Goal: Information Seeking & Learning: Learn about a topic

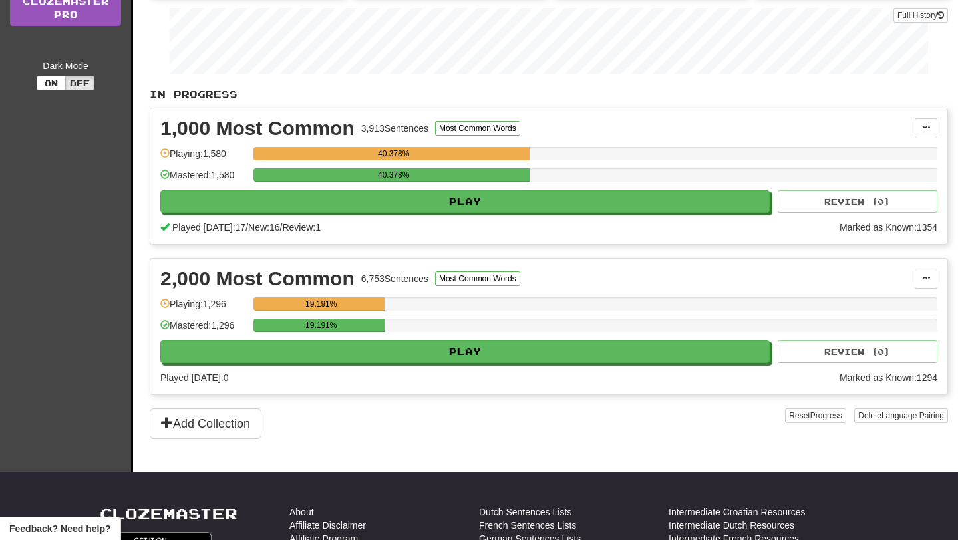
scroll to position [240, 0]
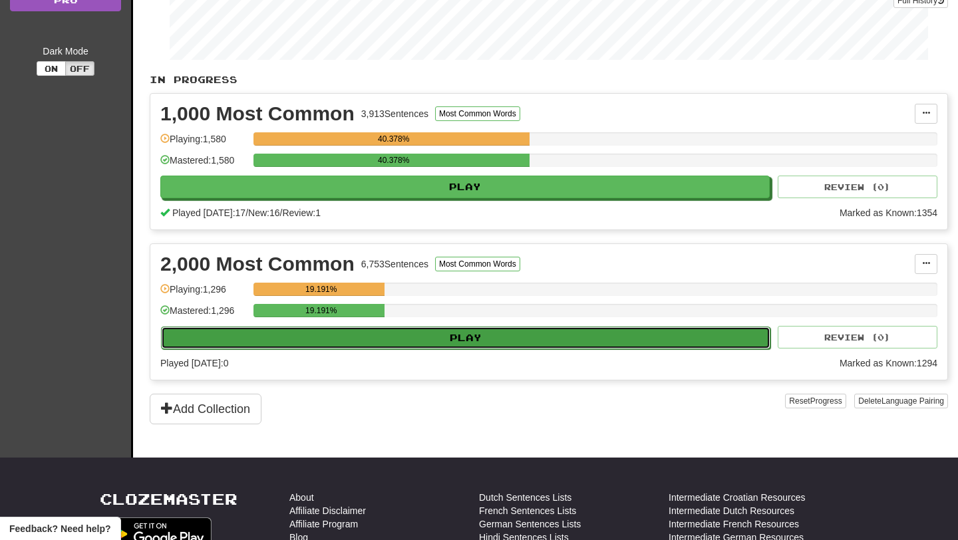
click at [396, 332] on button "Play" at bounding box center [465, 338] width 609 height 23
select select "**"
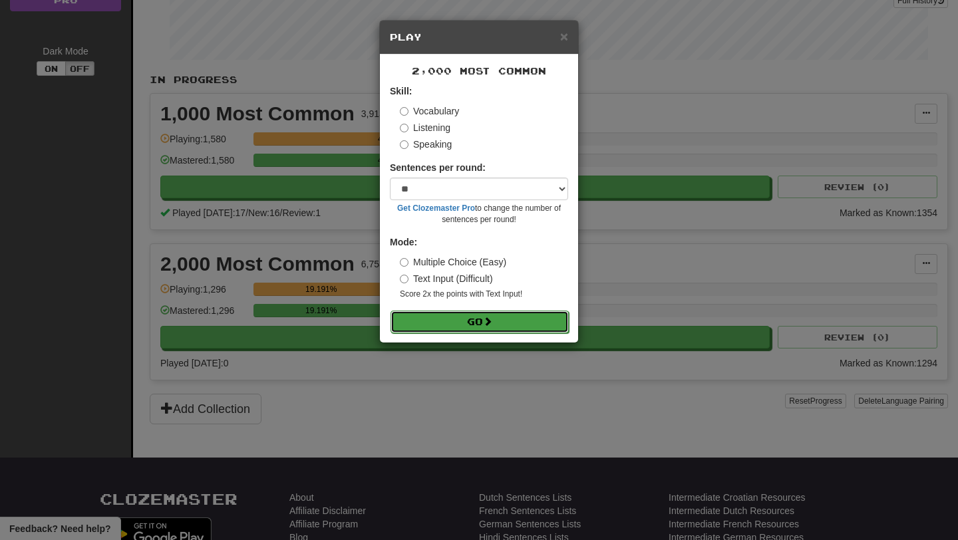
click at [437, 321] on button "Go" at bounding box center [480, 322] width 178 height 23
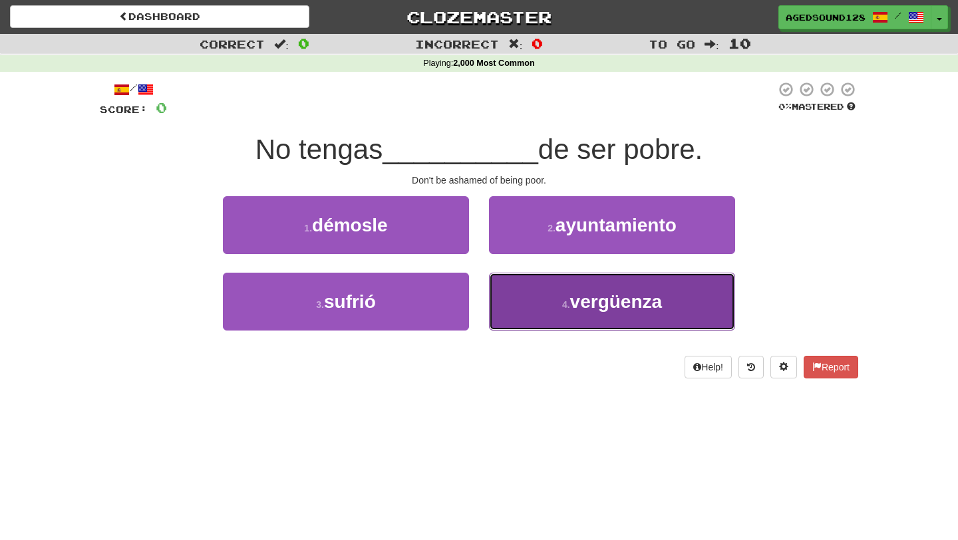
click at [572, 311] on span "vergüenza" at bounding box center [616, 301] width 92 height 21
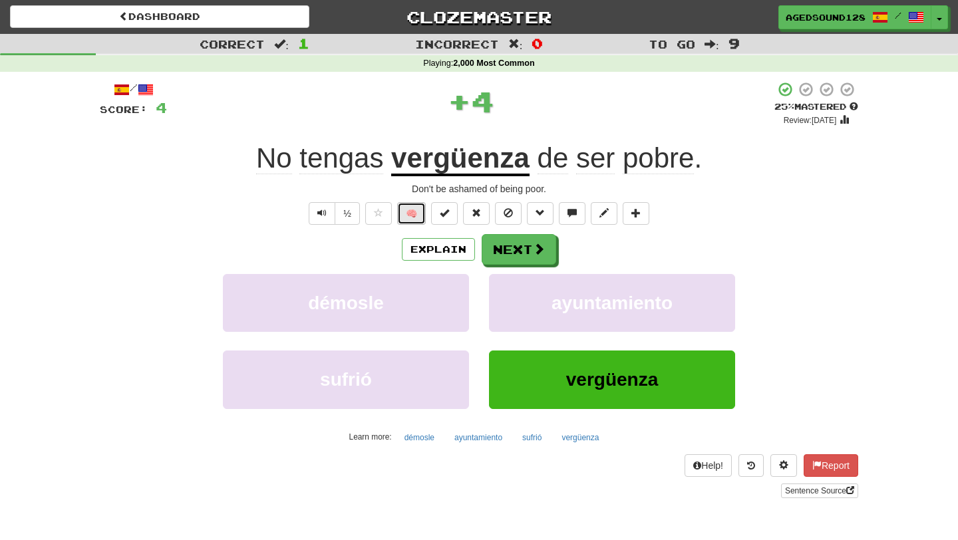
click at [413, 212] on button "🧠" at bounding box center [411, 213] width 29 height 23
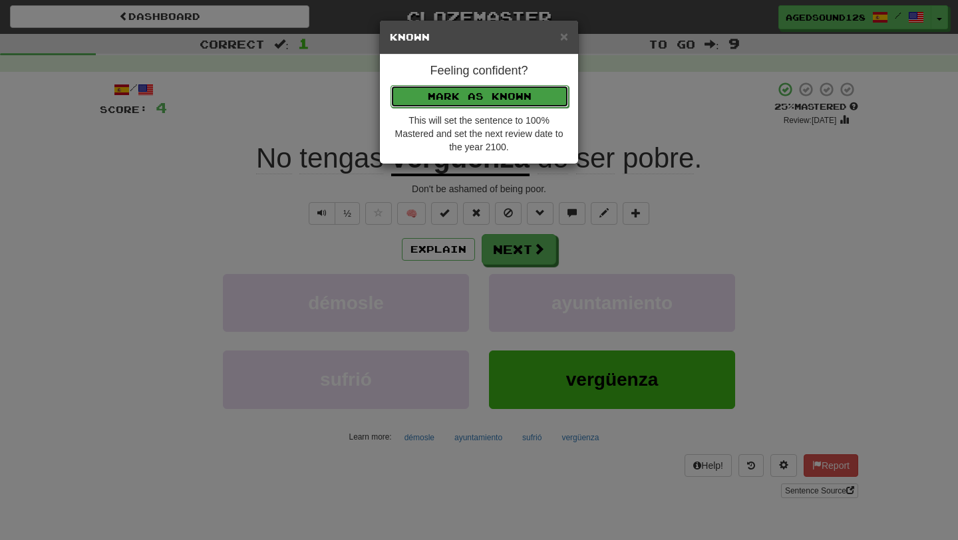
click at [474, 95] on button "Mark as Known" at bounding box center [480, 96] width 178 height 23
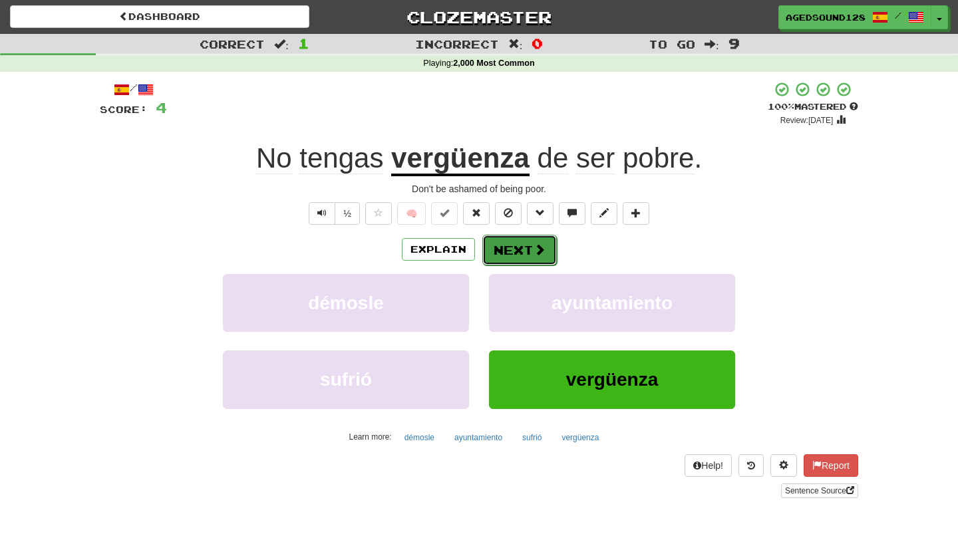
click at [528, 250] on button "Next" at bounding box center [519, 250] width 75 height 31
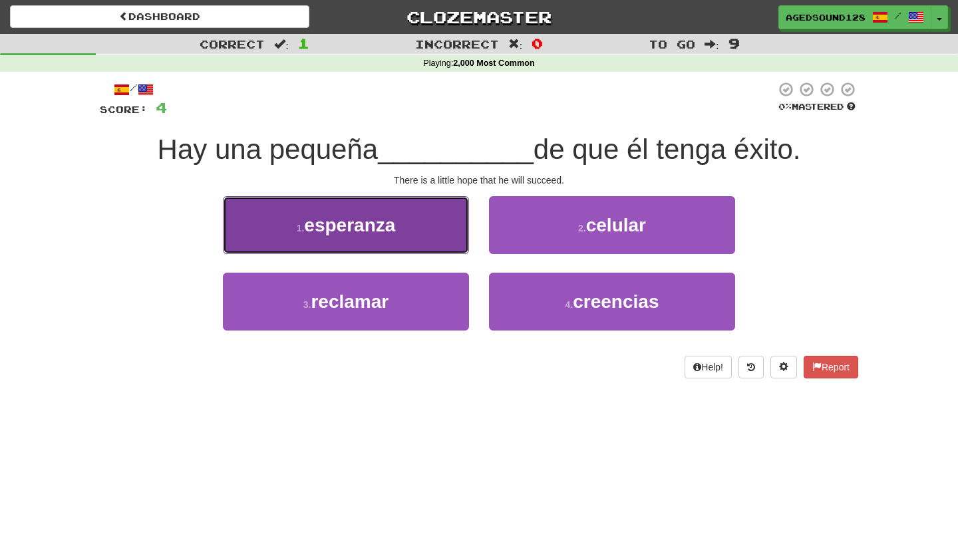
click at [438, 232] on button "1 . esperanza" at bounding box center [346, 225] width 246 height 58
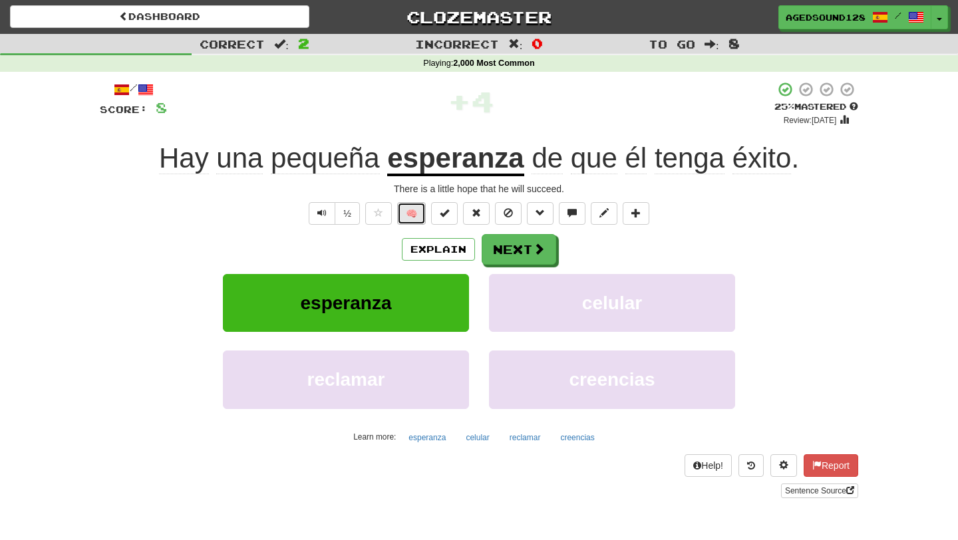
click at [407, 220] on button "🧠" at bounding box center [411, 213] width 29 height 23
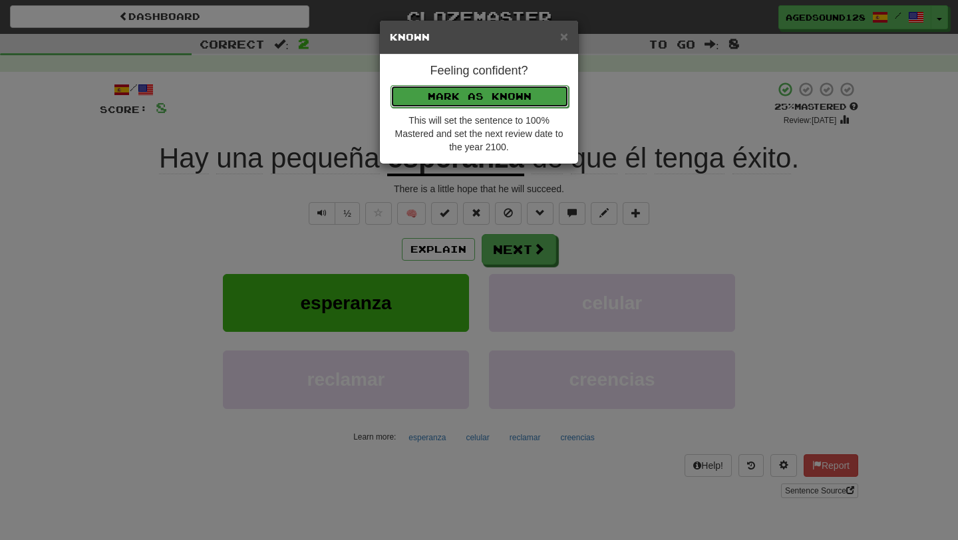
click at [474, 91] on button "Mark as Known" at bounding box center [480, 96] width 178 height 23
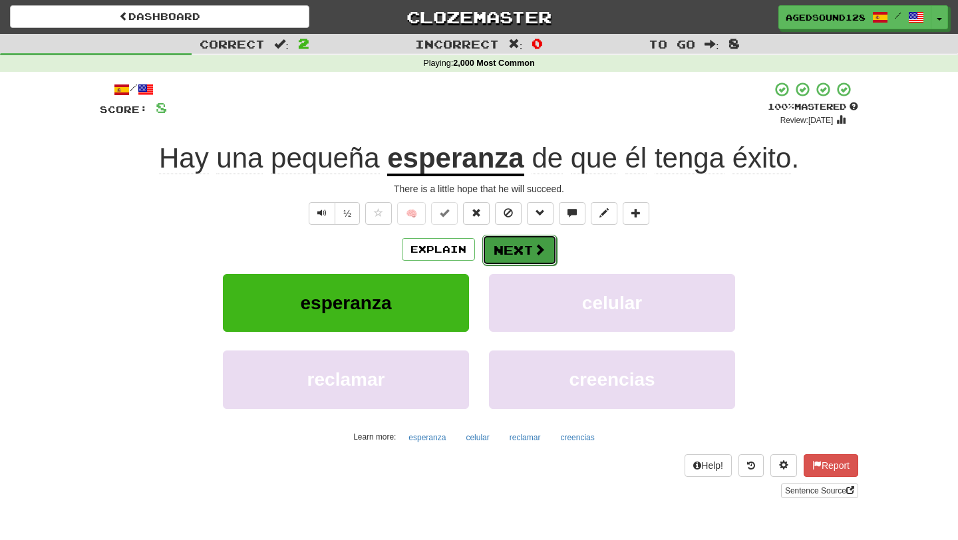
click at [516, 249] on button "Next" at bounding box center [519, 250] width 75 height 31
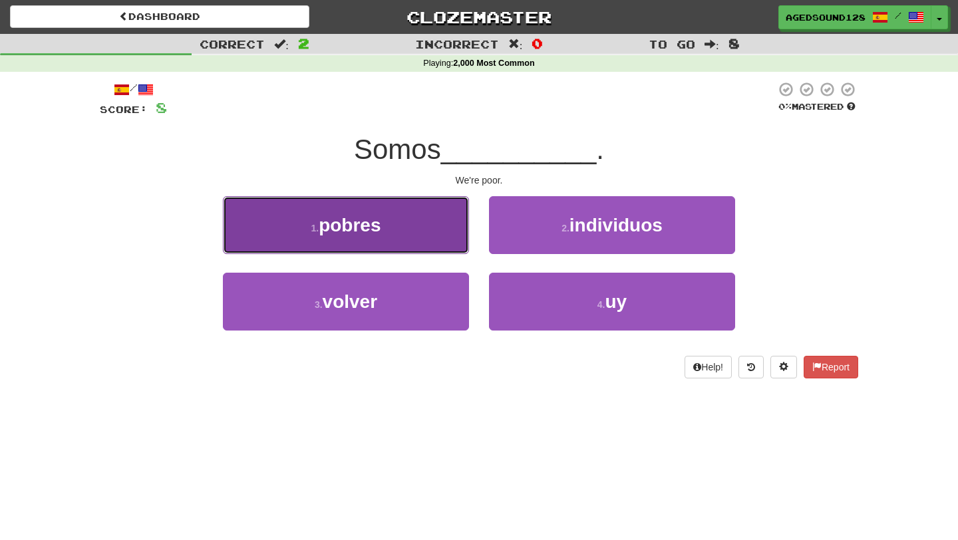
click at [396, 246] on button "1 . pobres" at bounding box center [346, 225] width 246 height 58
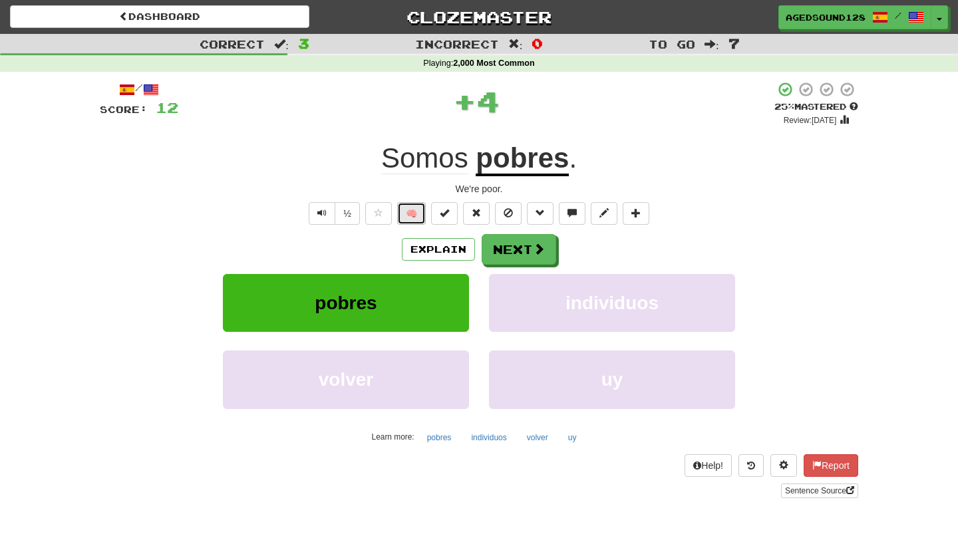
click at [407, 214] on button "🧠" at bounding box center [411, 213] width 29 height 23
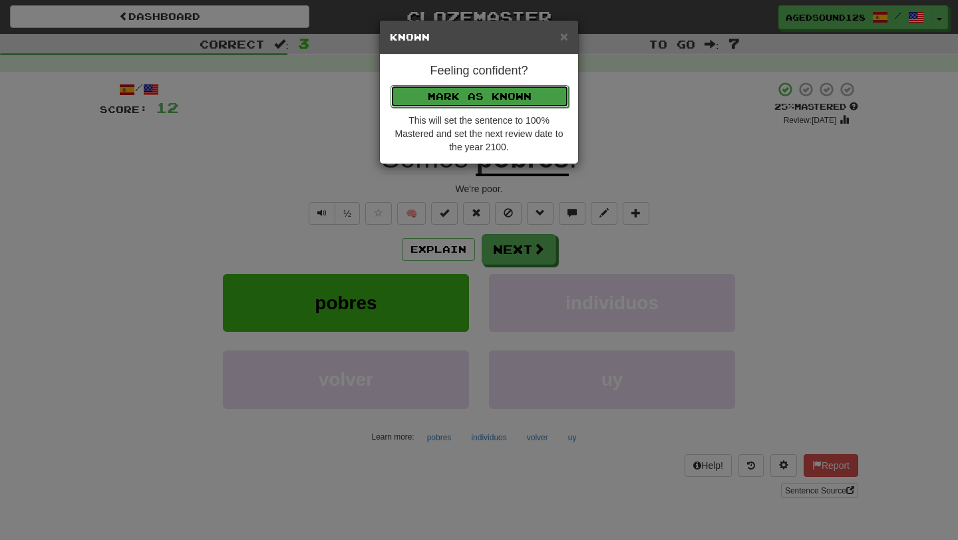
click at [466, 97] on button "Mark as Known" at bounding box center [480, 96] width 178 height 23
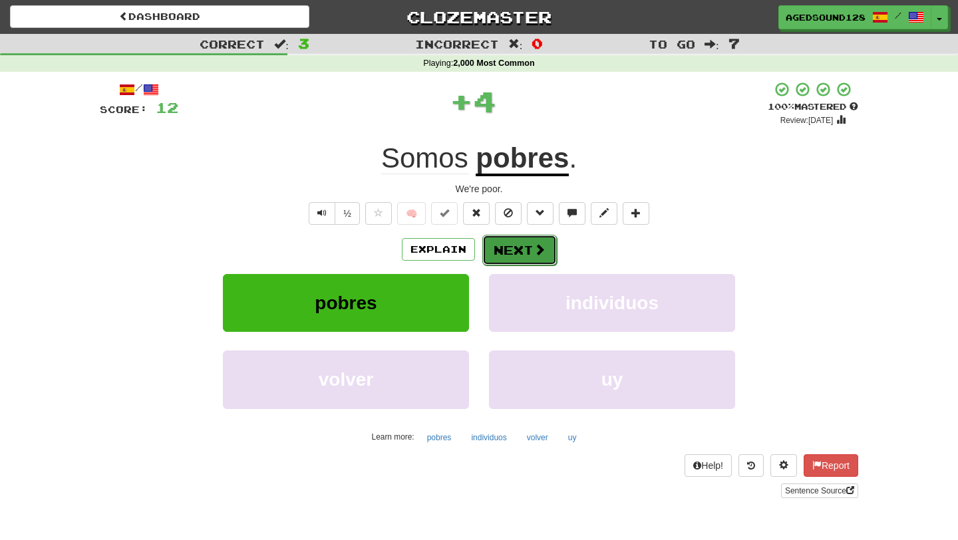
click at [503, 253] on button "Next" at bounding box center [519, 250] width 75 height 31
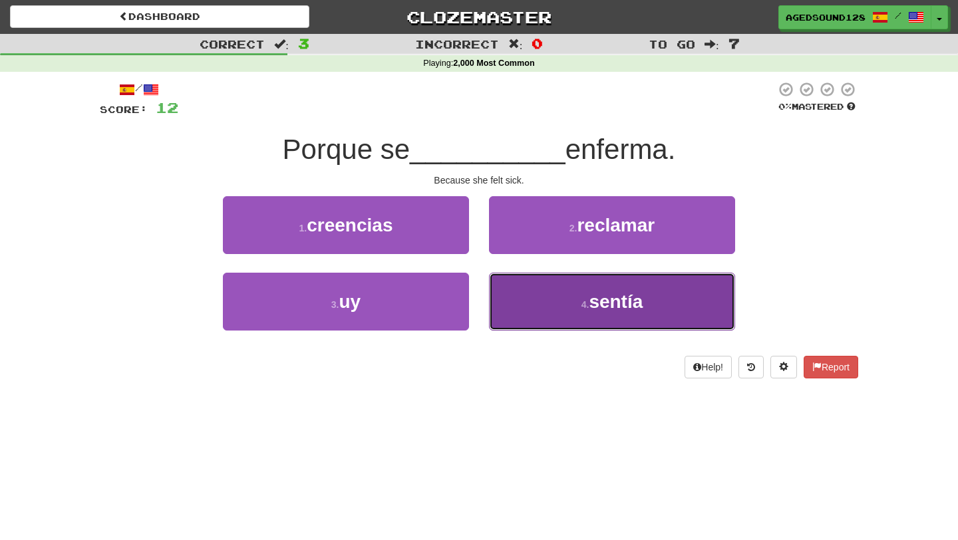
click at [566, 303] on button "4 . sentía" at bounding box center [612, 302] width 246 height 58
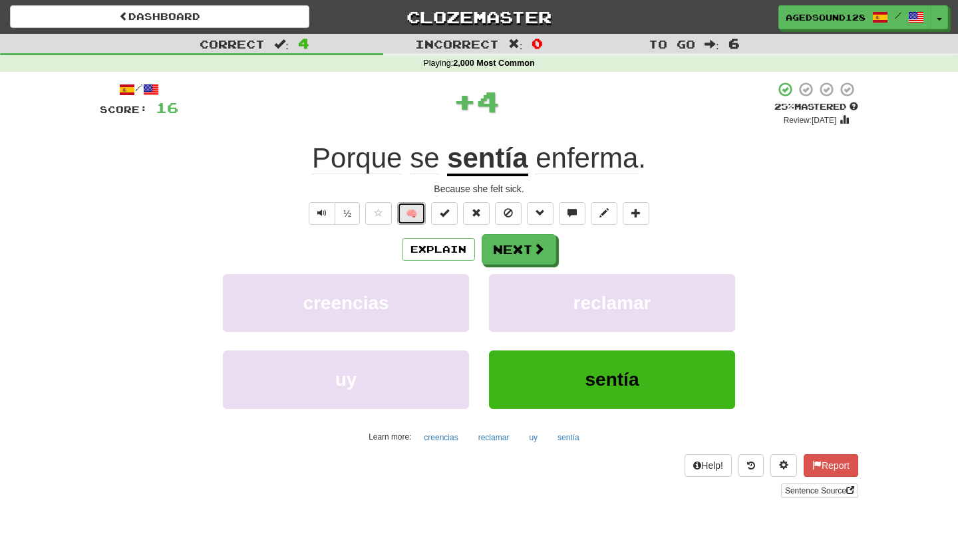
click at [412, 216] on button "🧠" at bounding box center [411, 213] width 29 height 23
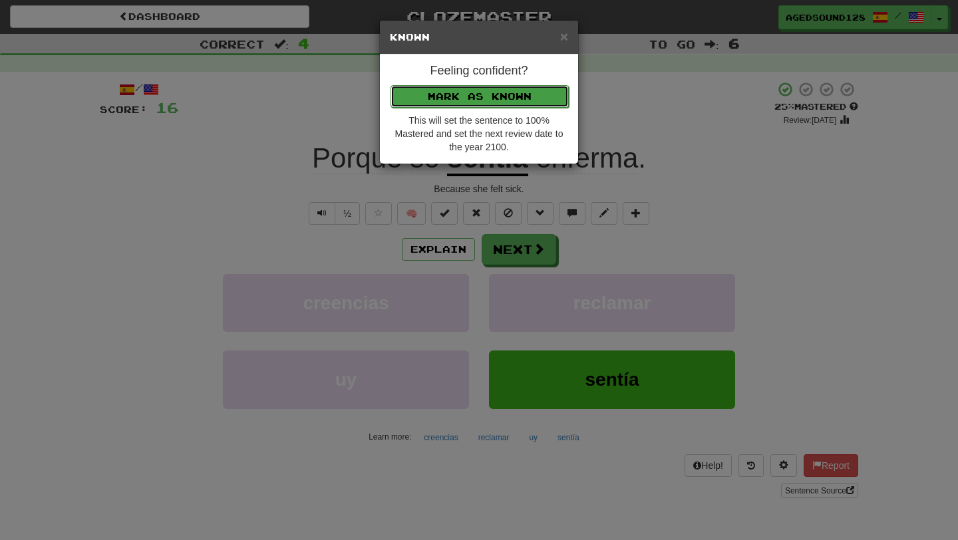
click at [488, 97] on button "Mark as Known" at bounding box center [480, 96] width 178 height 23
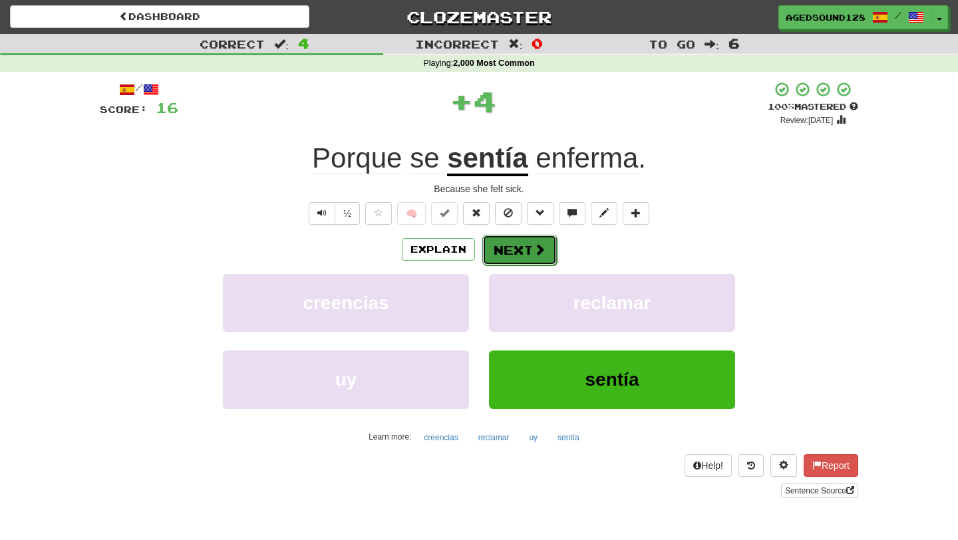
click at [516, 247] on button "Next" at bounding box center [519, 250] width 75 height 31
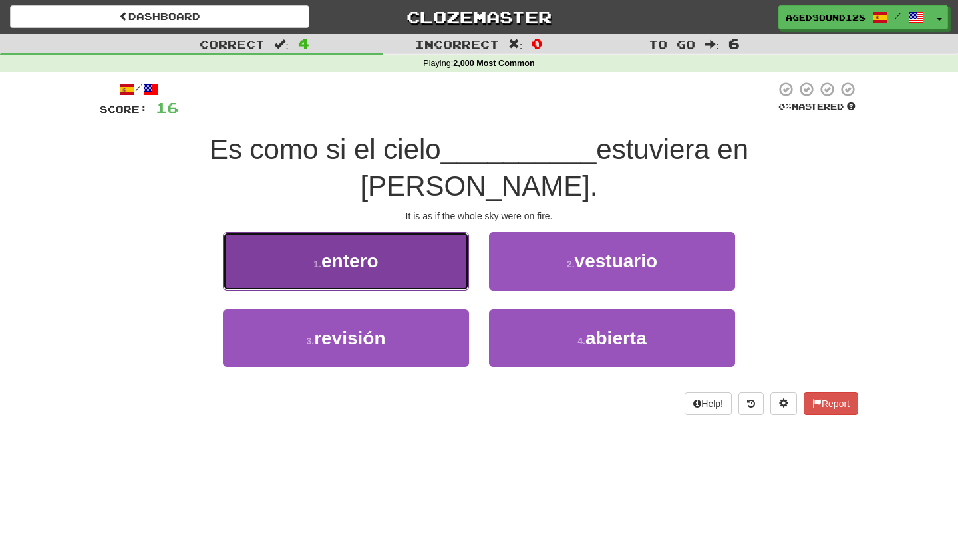
click at [429, 238] on button "1 . entero" at bounding box center [346, 261] width 246 height 58
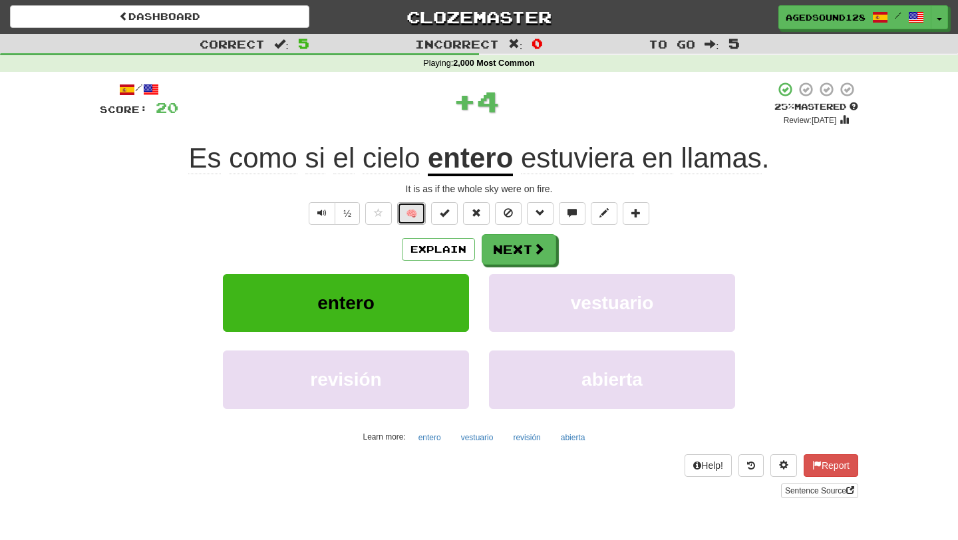
click at [408, 216] on button "🧠" at bounding box center [411, 213] width 29 height 23
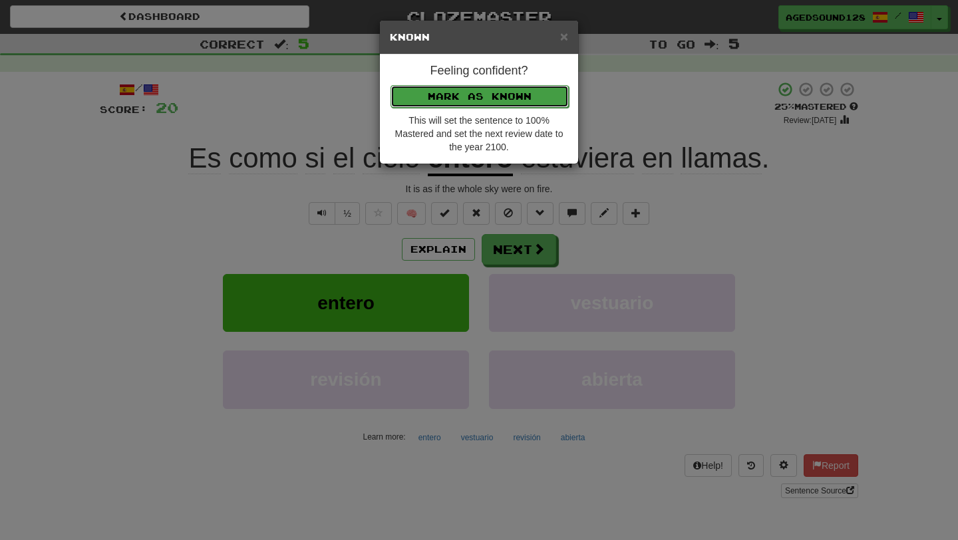
click at [477, 93] on button "Mark as Known" at bounding box center [480, 96] width 178 height 23
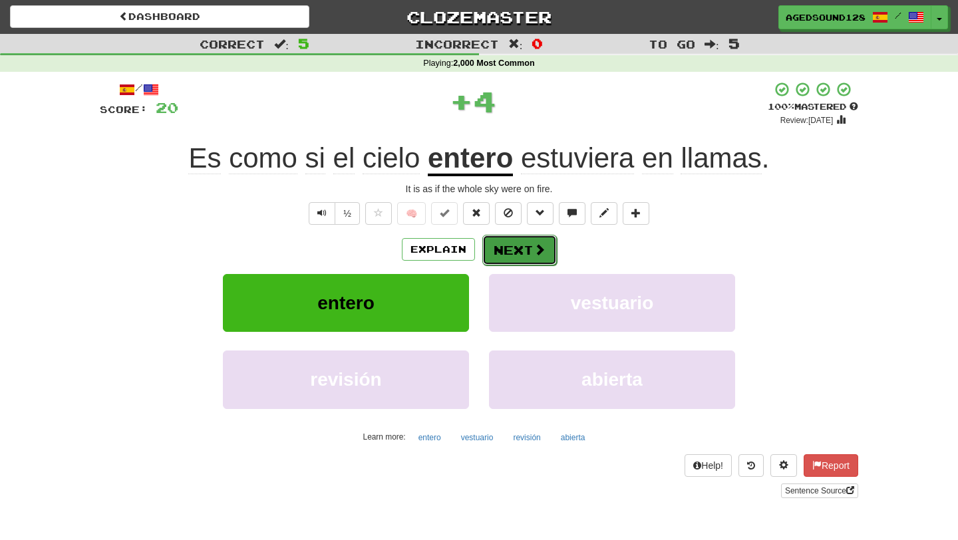
click at [525, 257] on button "Next" at bounding box center [519, 250] width 75 height 31
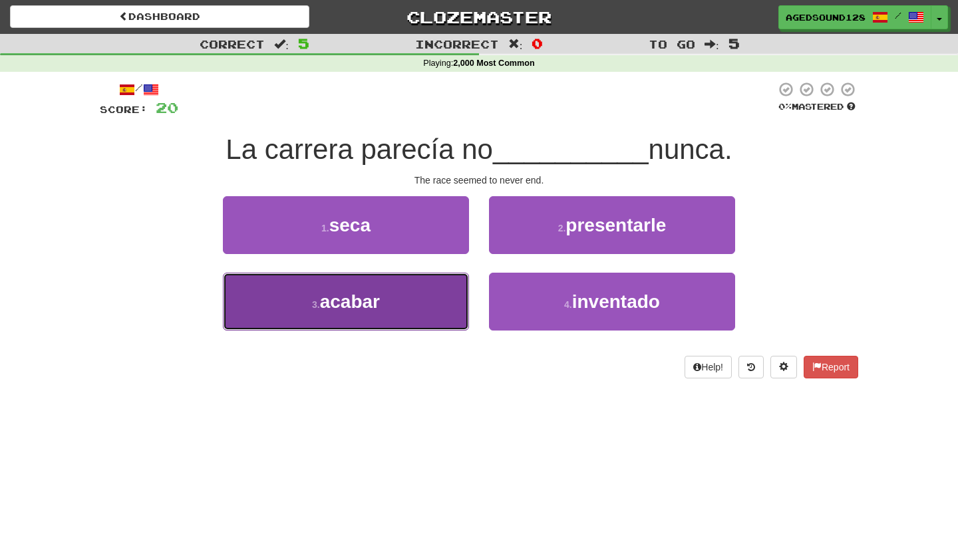
click at [423, 305] on button "3 . acabar" at bounding box center [346, 302] width 246 height 58
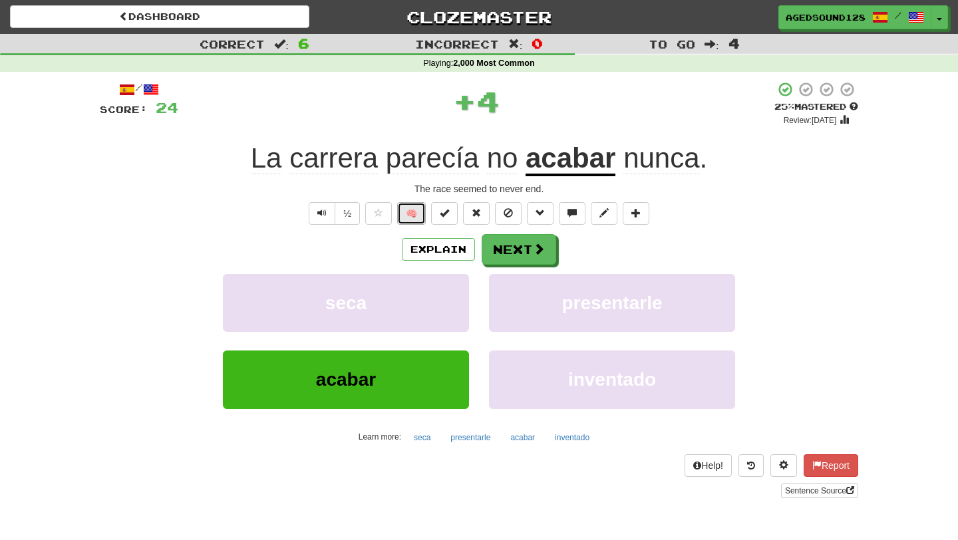
click at [404, 211] on button "🧠" at bounding box center [411, 213] width 29 height 23
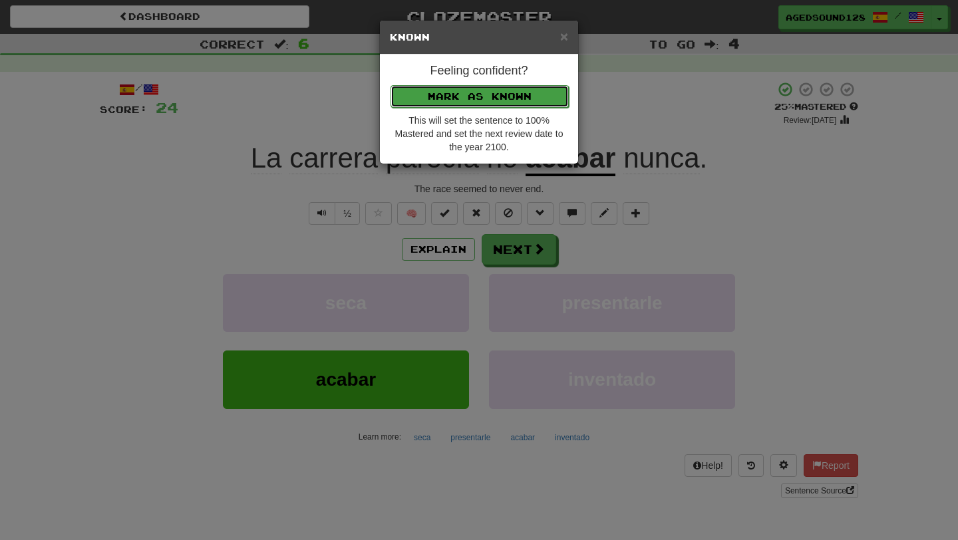
click at [472, 99] on button "Mark as Known" at bounding box center [480, 96] width 178 height 23
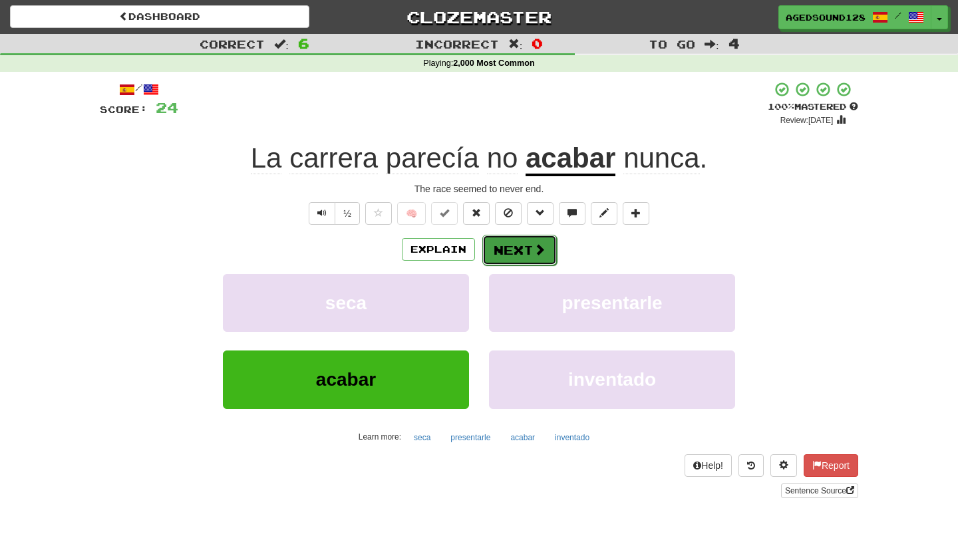
click at [511, 252] on button "Next" at bounding box center [519, 250] width 75 height 31
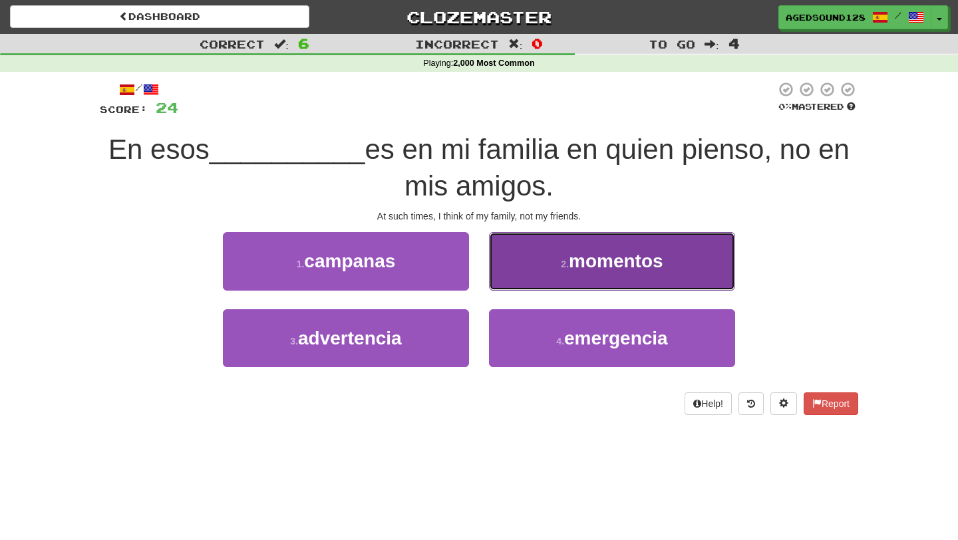
click at [556, 268] on button "2 . momentos" at bounding box center [612, 261] width 246 height 58
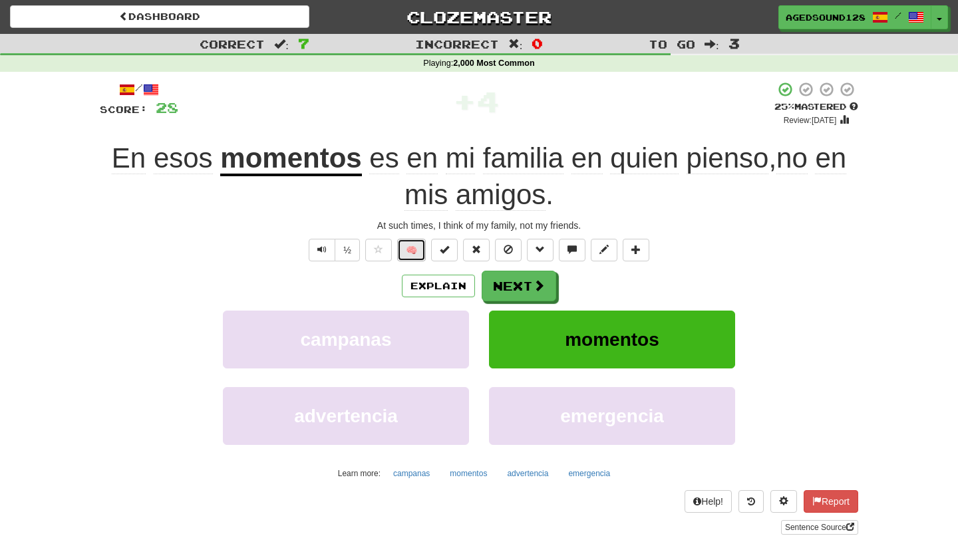
click at [415, 255] on button "🧠" at bounding box center [411, 250] width 29 height 23
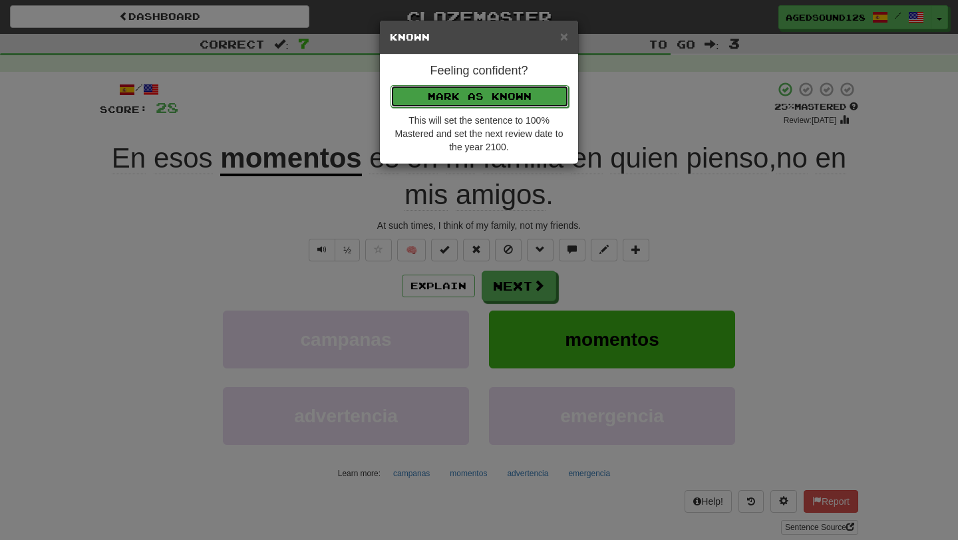
click at [475, 91] on button "Mark as Known" at bounding box center [480, 96] width 178 height 23
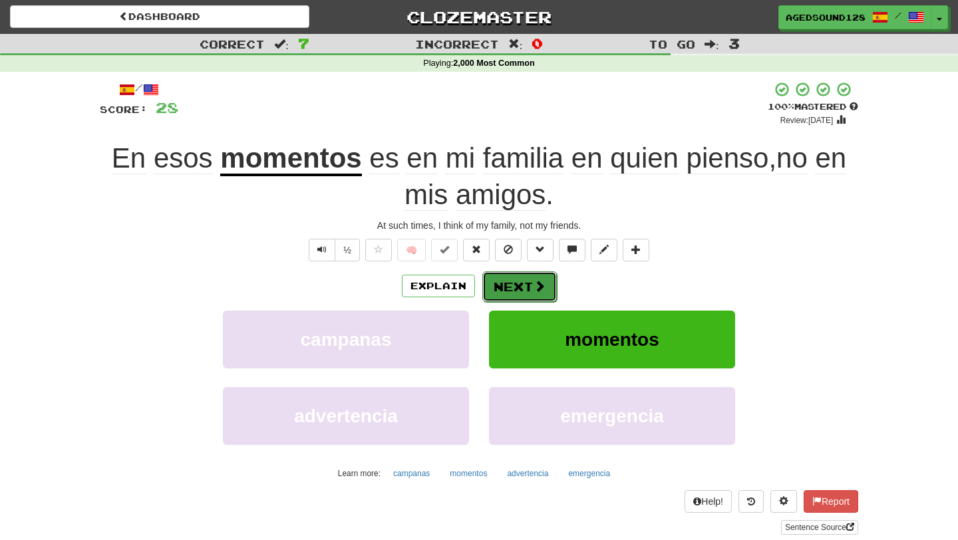
click at [521, 285] on button "Next" at bounding box center [519, 286] width 75 height 31
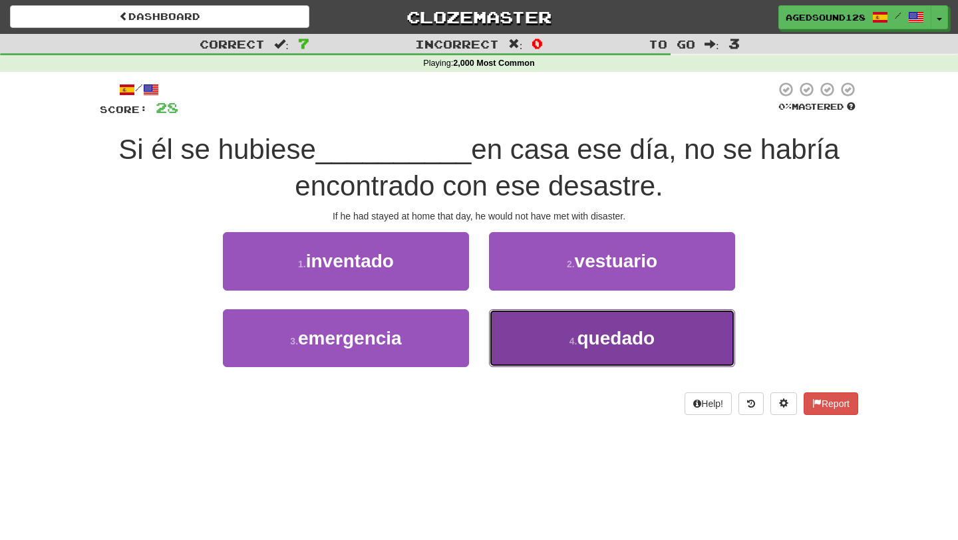
click at [572, 347] on button "4 . quedado" at bounding box center [612, 338] width 246 height 58
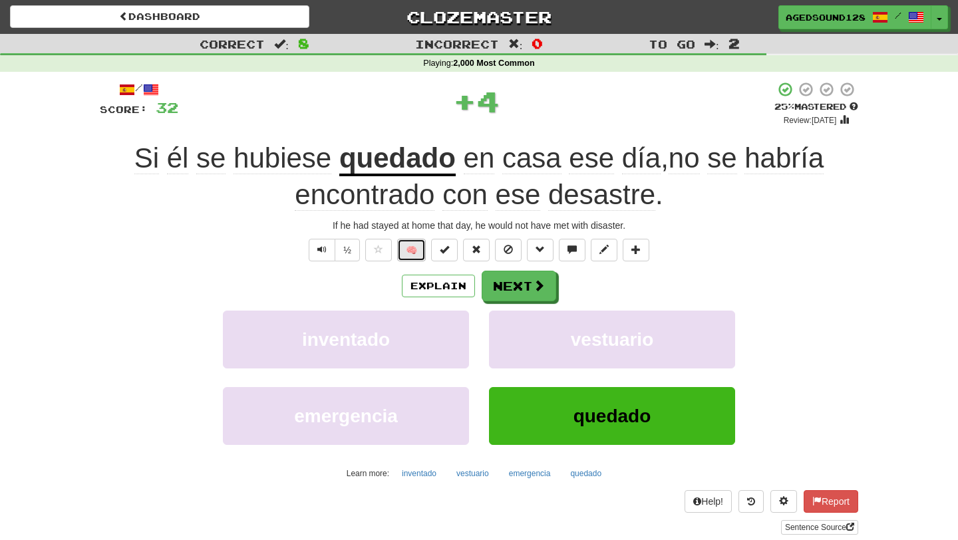
click at [408, 250] on button "🧠" at bounding box center [411, 250] width 29 height 23
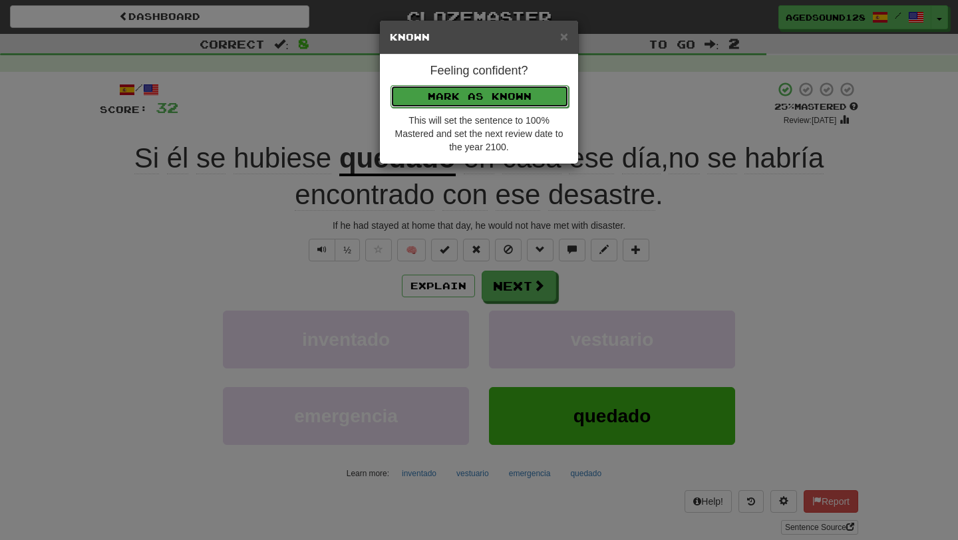
click at [480, 102] on button "Mark as Known" at bounding box center [480, 96] width 178 height 23
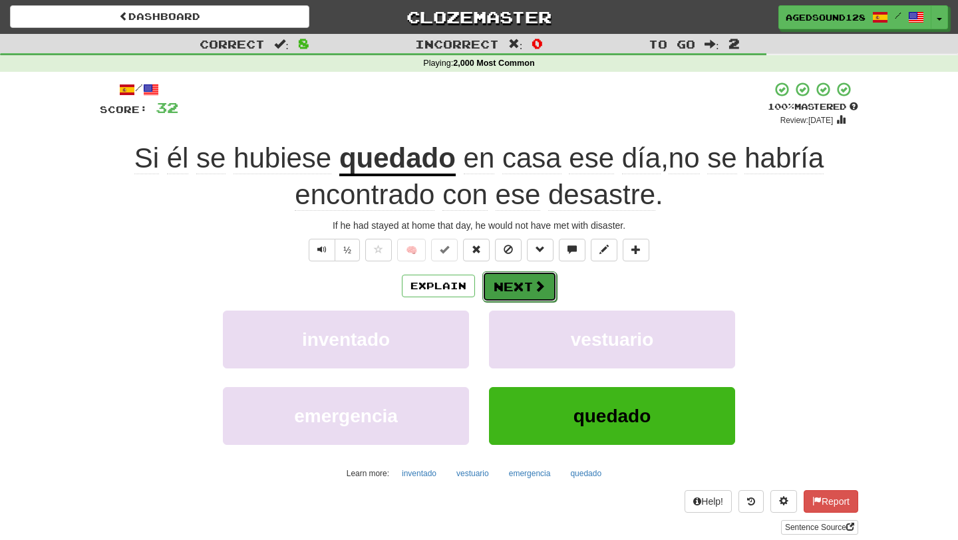
click at [514, 287] on button "Next" at bounding box center [519, 286] width 75 height 31
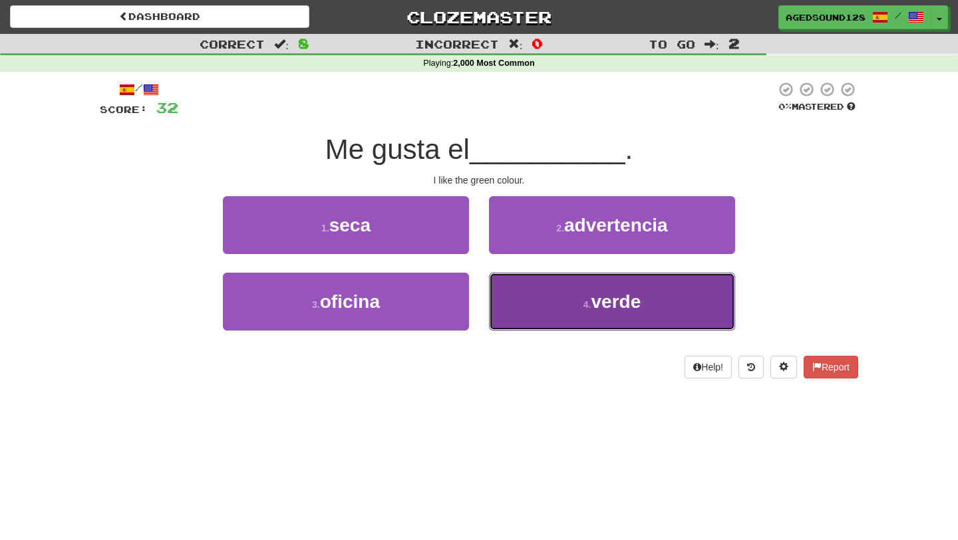
click at [538, 307] on button "4 . verde" at bounding box center [612, 302] width 246 height 58
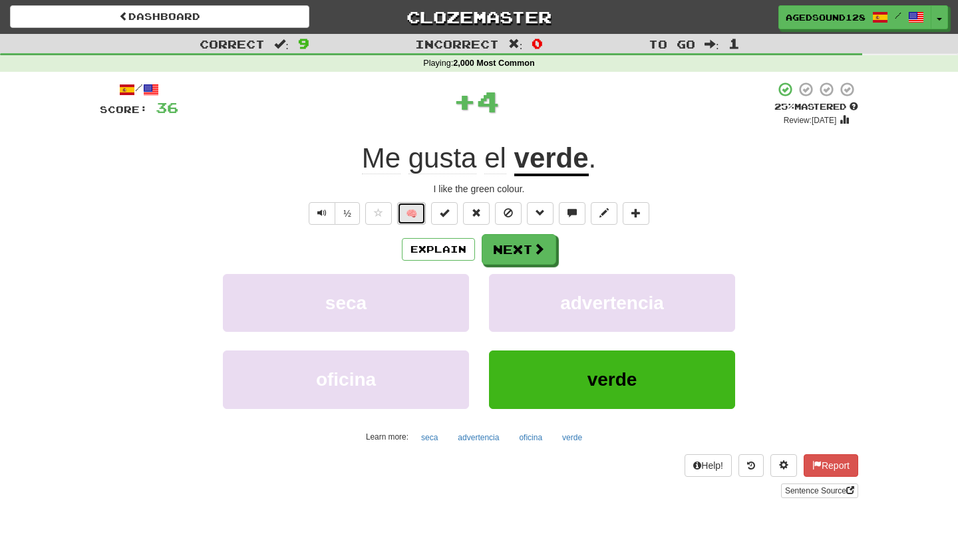
click at [411, 210] on button "🧠" at bounding box center [411, 213] width 29 height 23
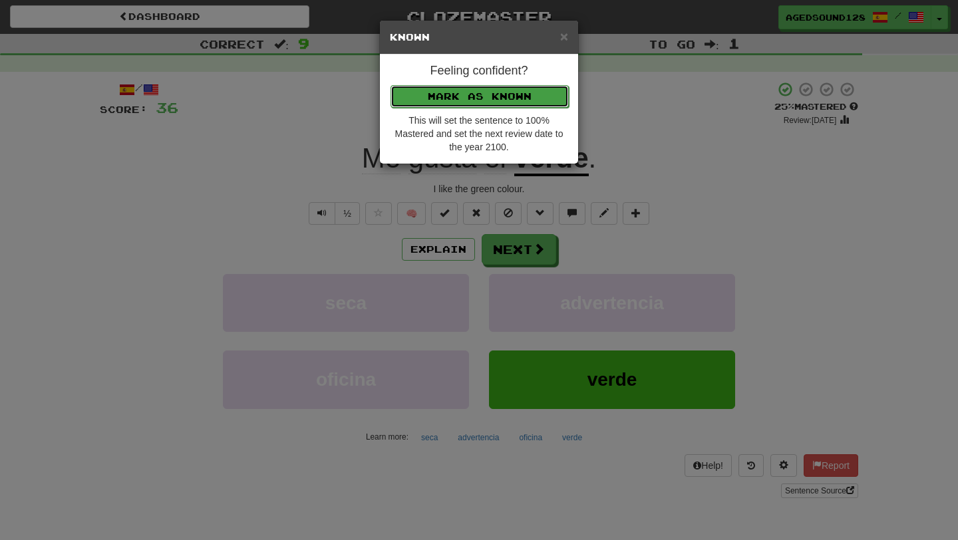
click at [488, 94] on button "Mark as Known" at bounding box center [480, 96] width 178 height 23
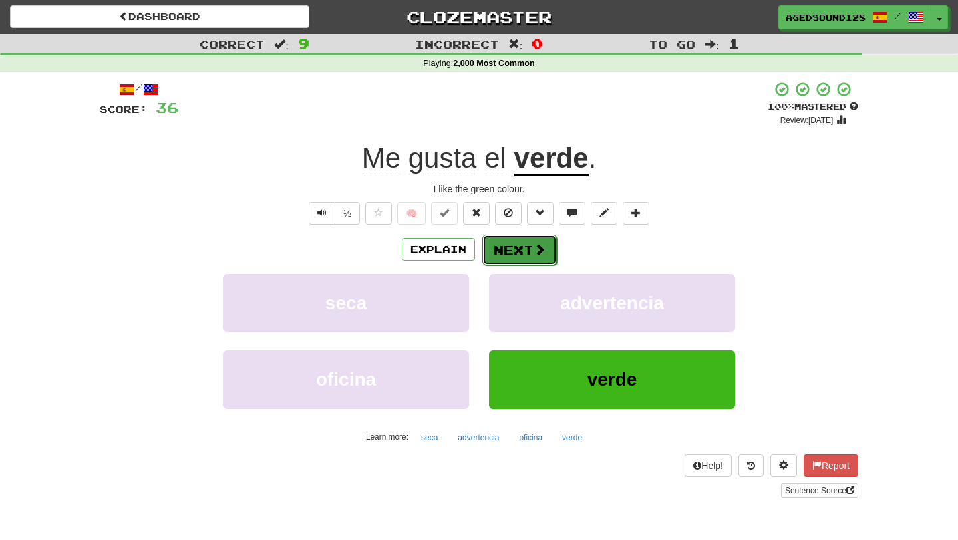
click at [530, 240] on button "Next" at bounding box center [519, 250] width 75 height 31
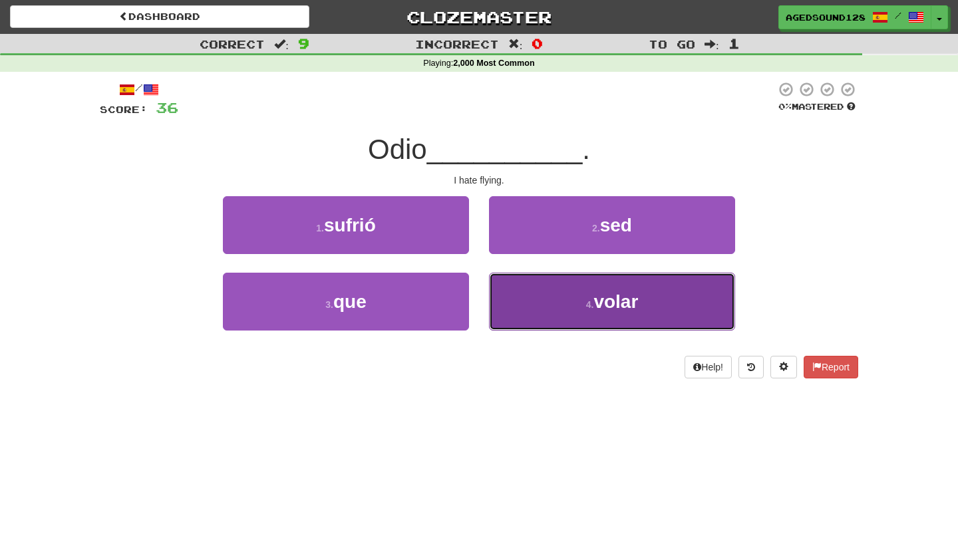
click at [579, 297] on button "4 . volar" at bounding box center [612, 302] width 246 height 58
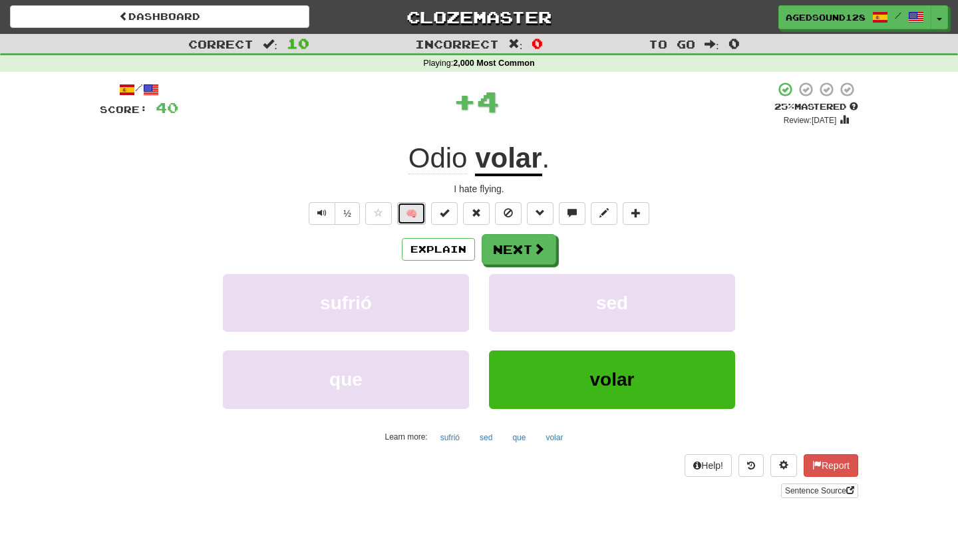
click at [407, 214] on button "🧠" at bounding box center [411, 213] width 29 height 23
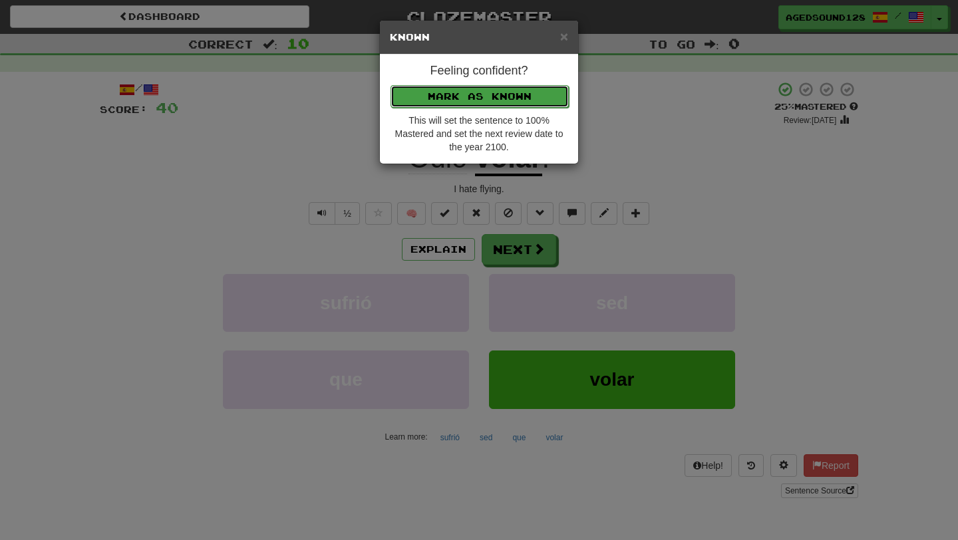
click at [511, 99] on button "Mark as Known" at bounding box center [480, 96] width 178 height 23
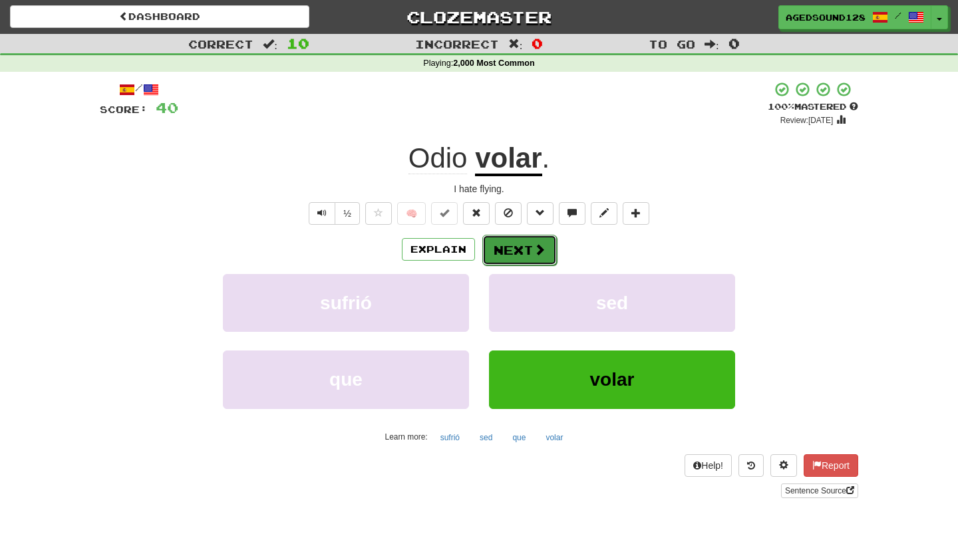
click at [524, 250] on button "Next" at bounding box center [519, 250] width 75 height 31
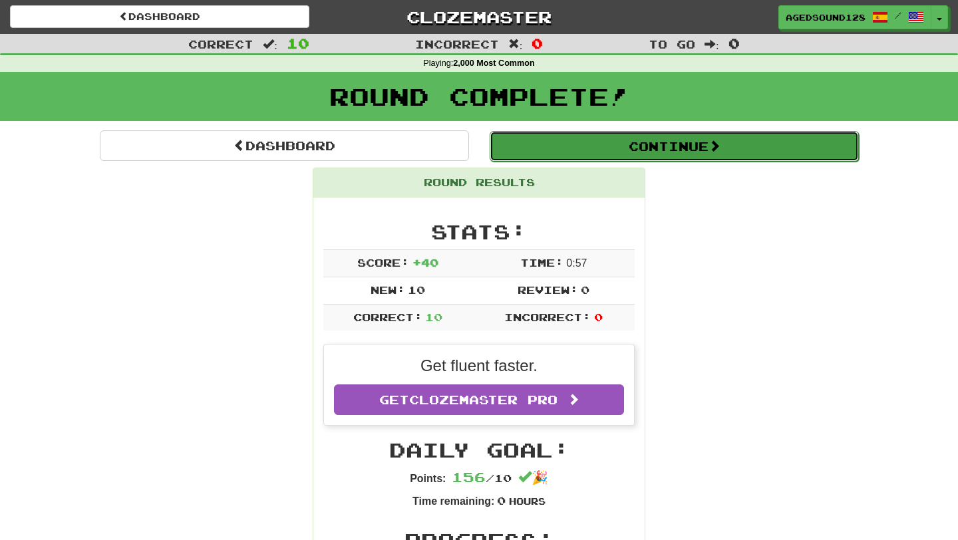
click at [645, 150] on button "Continue" at bounding box center [674, 146] width 369 height 31
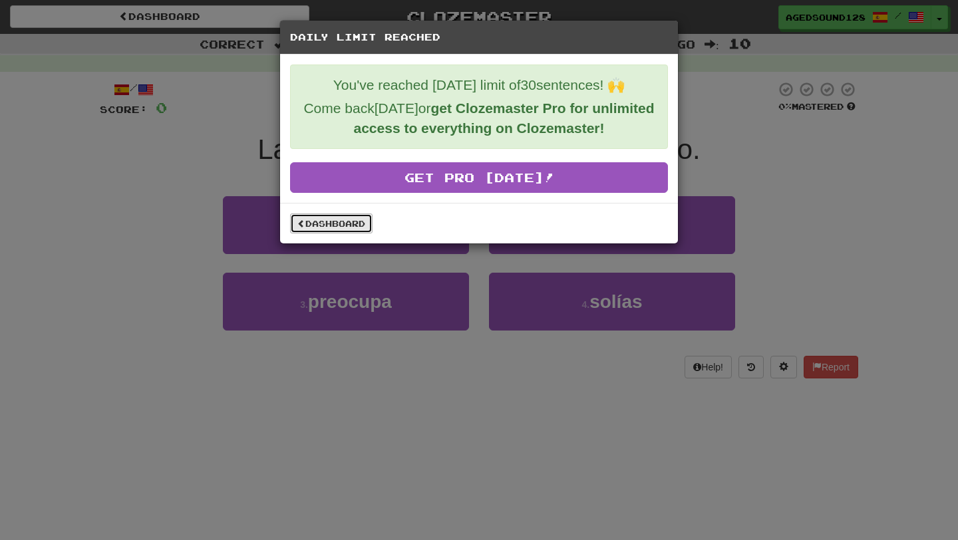
click at [317, 230] on link "Dashboard" at bounding box center [331, 224] width 83 height 20
